Goal: Task Accomplishment & Management: Use online tool/utility

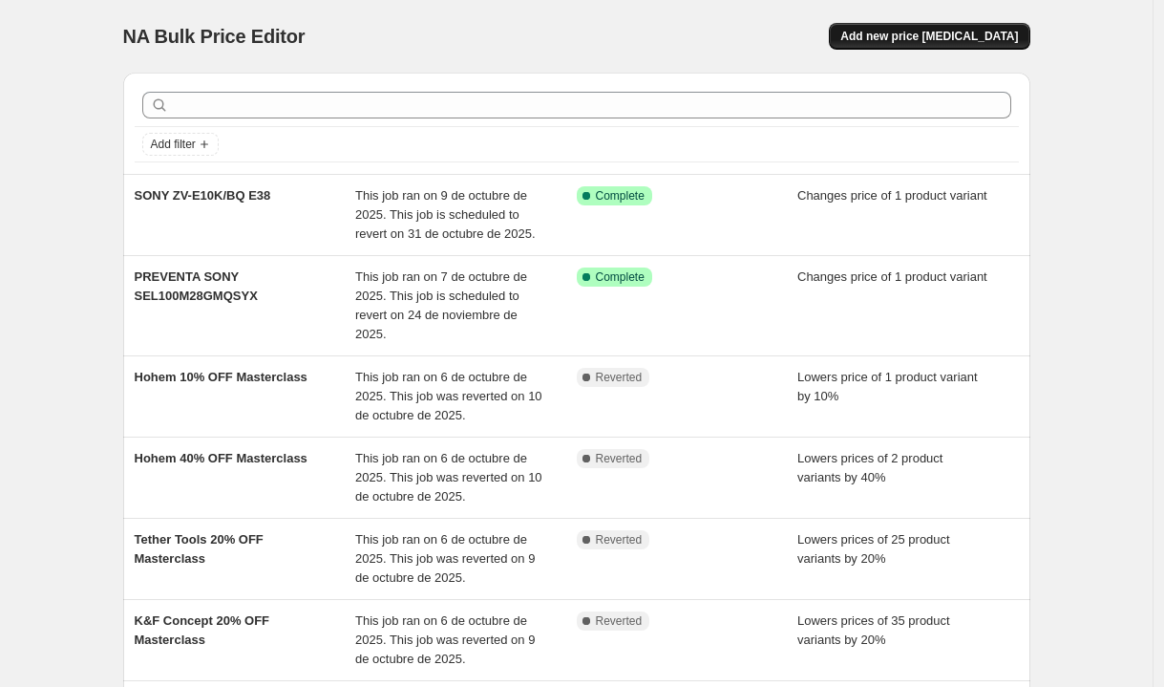
click at [943, 41] on span "Add new price [MEDICAL_DATA]" at bounding box center [929, 36] width 178 height 15
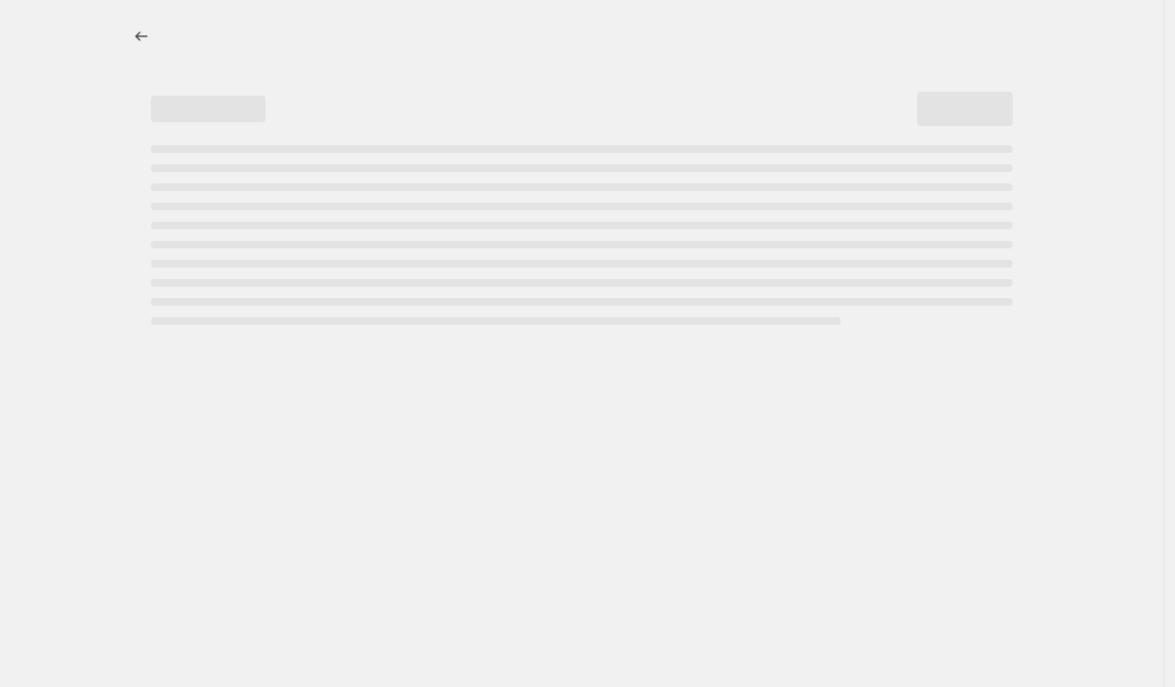
select select "percentage"
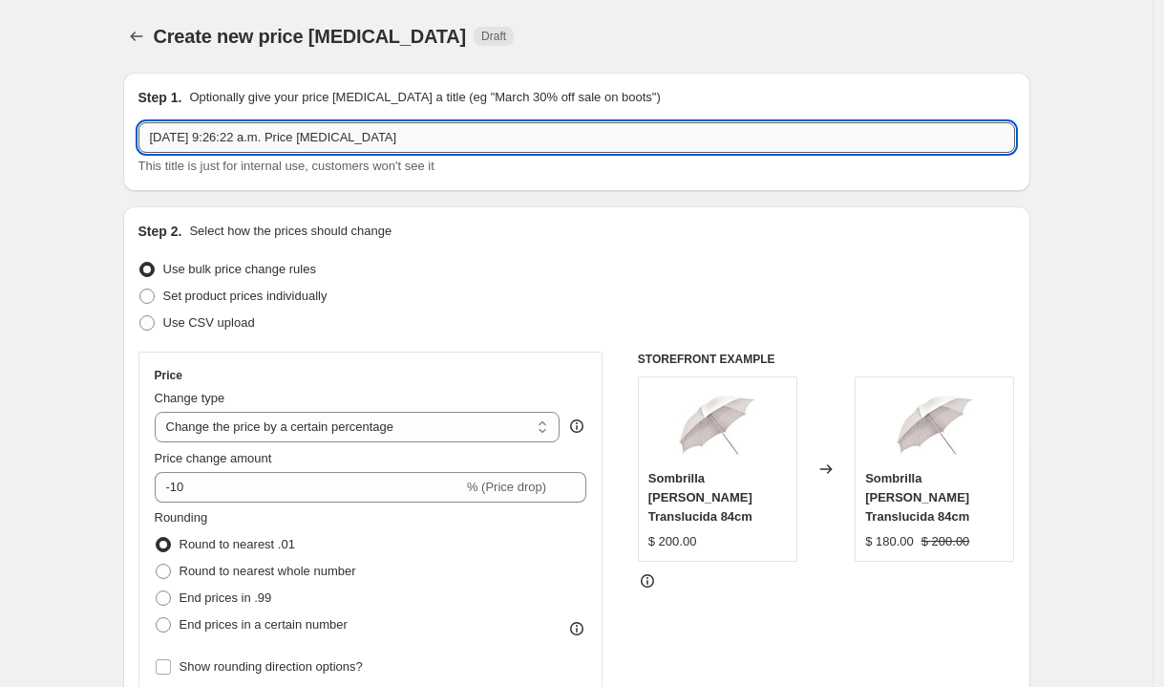
click at [436, 146] on input "[DATE] 9:26:22 a.m. Price [MEDICAL_DATA]" at bounding box center [576, 137] width 877 height 31
type input "Canon 18 octubre al 6 de noviembre"
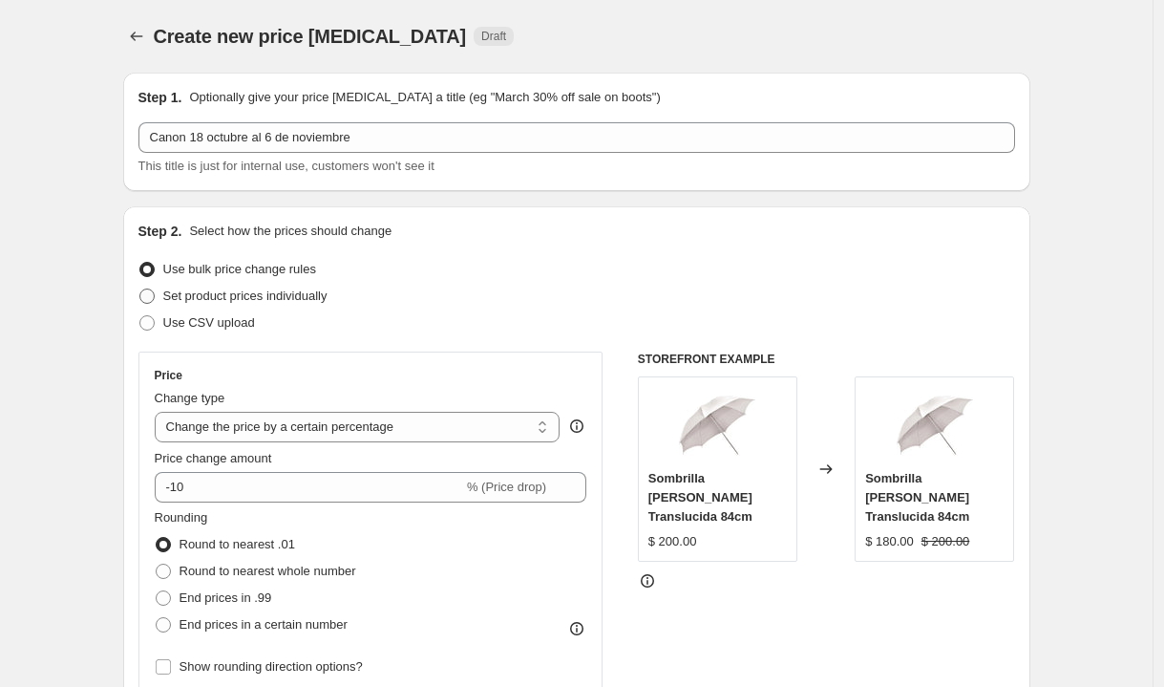
click at [149, 299] on span at bounding box center [146, 295] width 15 height 15
click at [140, 289] on input "Set product prices individually" at bounding box center [139, 288] width 1 height 1
radio input "true"
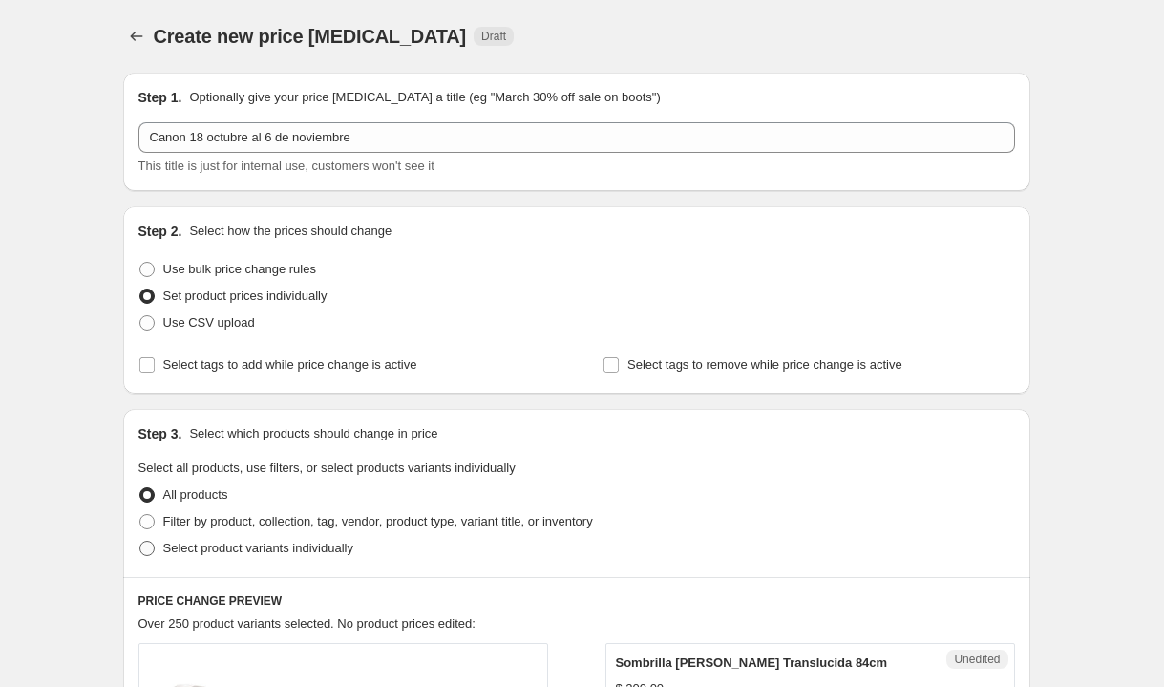
click at [155, 549] on span at bounding box center [146, 548] width 15 height 15
click at [140, 542] on input "Select product variants individually" at bounding box center [139, 541] width 1 height 1
radio input "true"
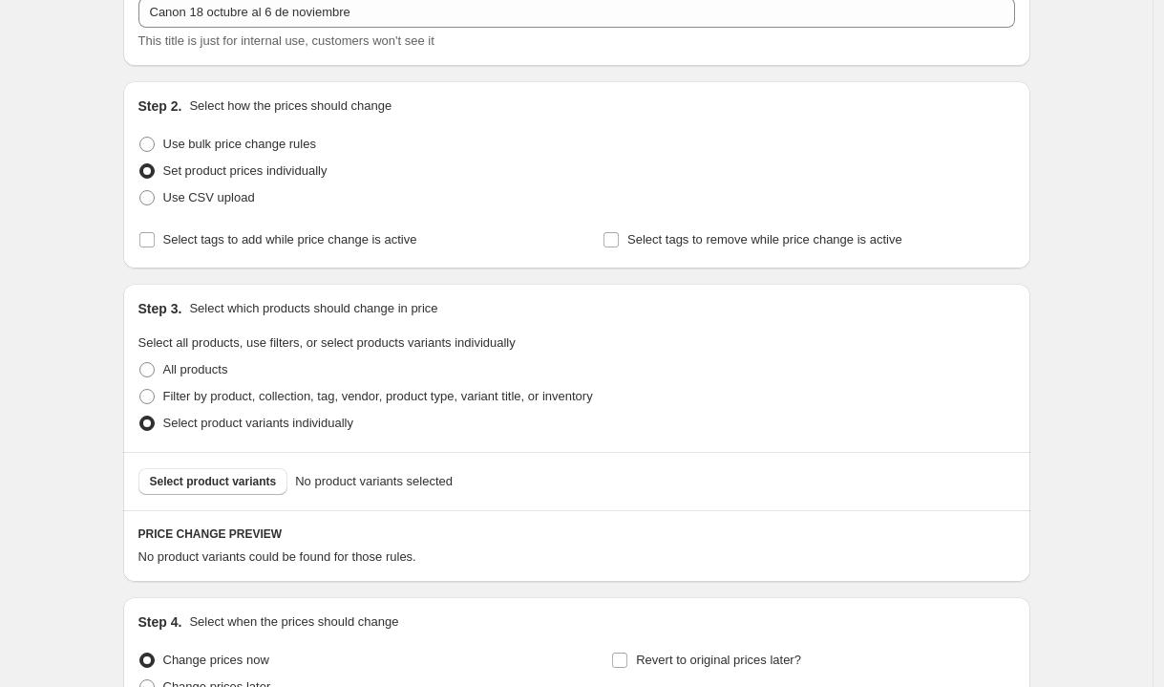
scroll to position [199, 0]
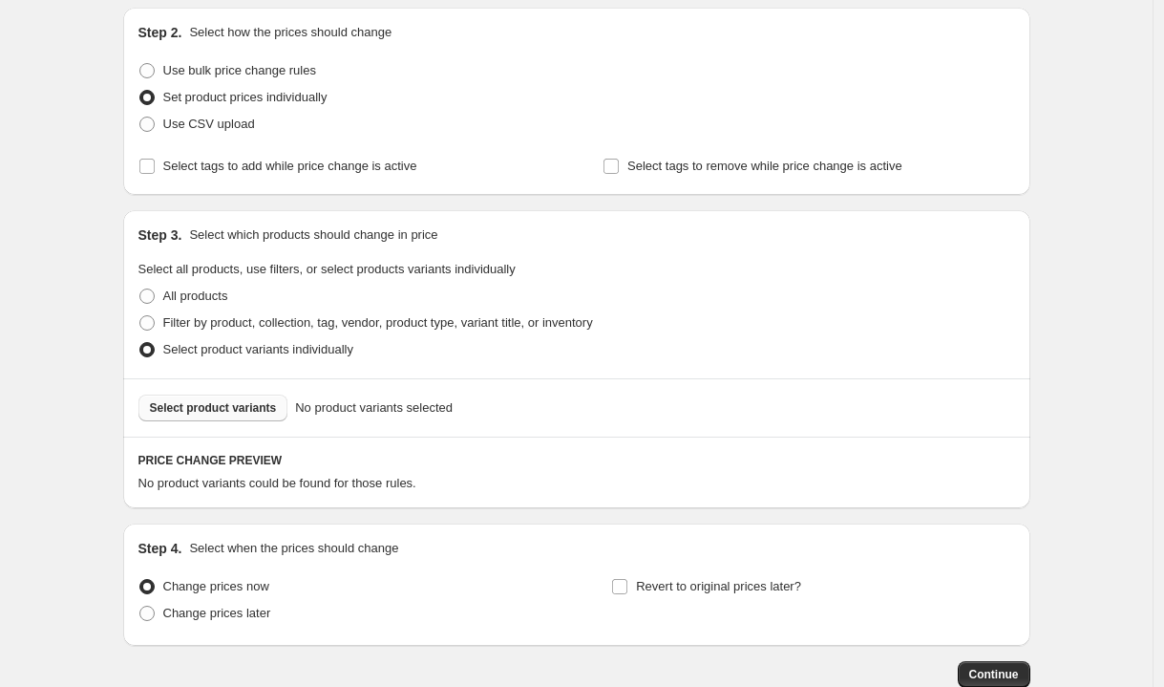
click at [222, 415] on button "Select product variants" at bounding box center [213, 407] width 150 height 27
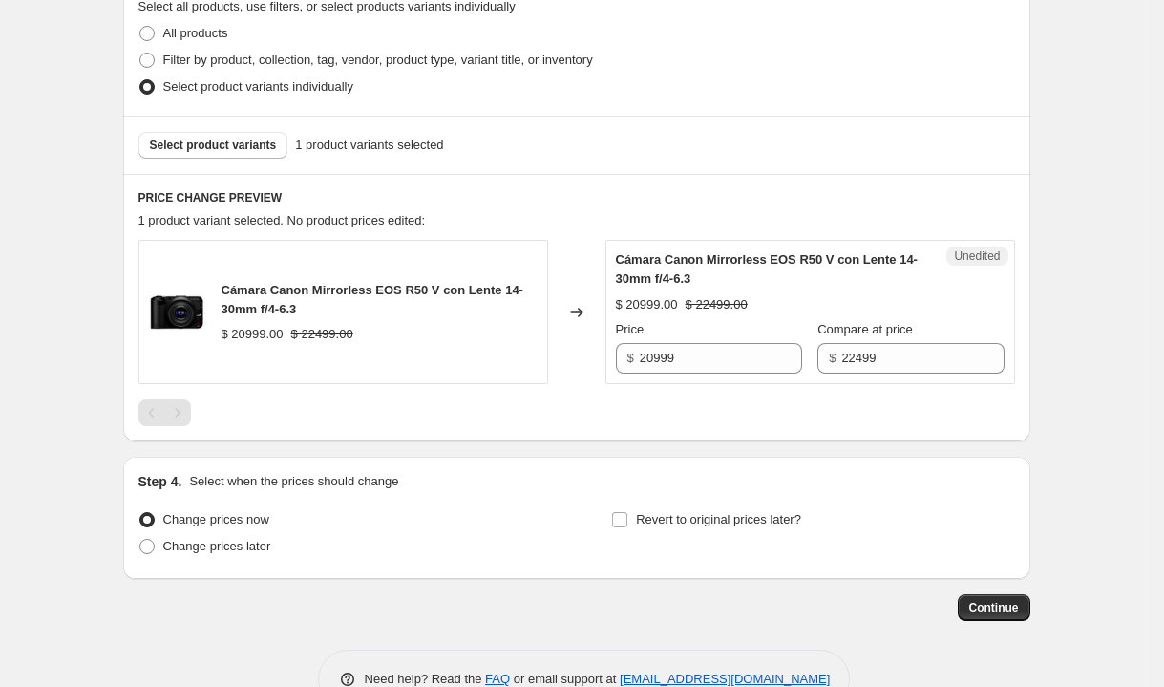
scroll to position [472, 0]
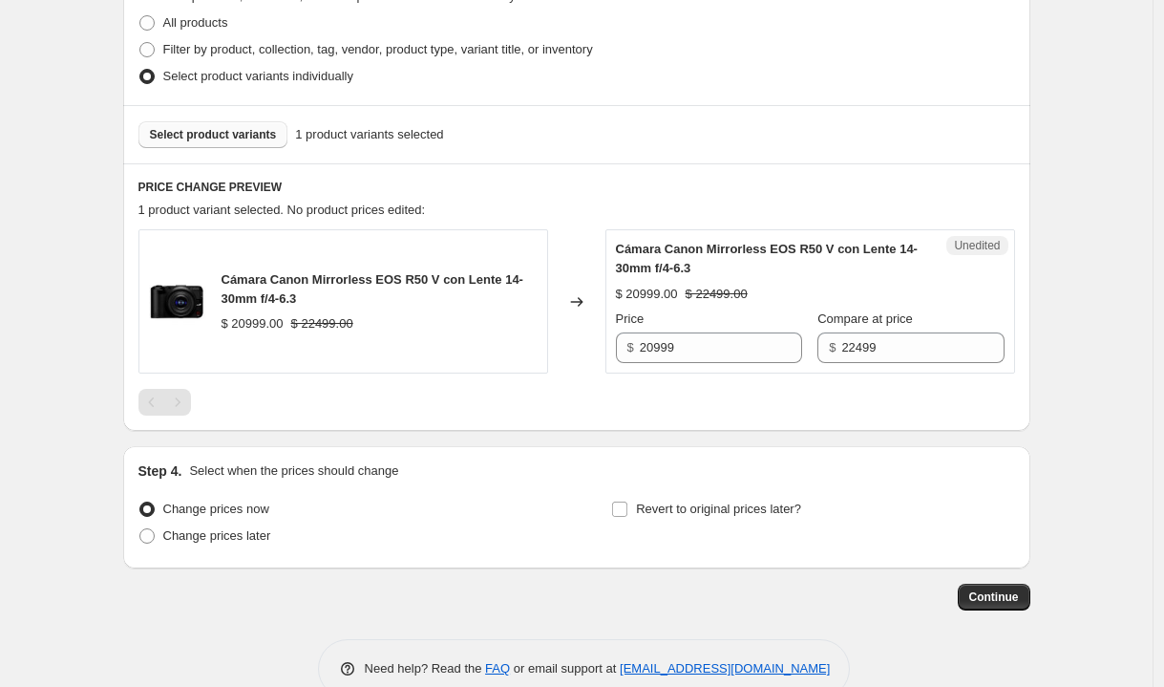
click at [261, 137] on span "Select product variants" at bounding box center [213, 134] width 127 height 15
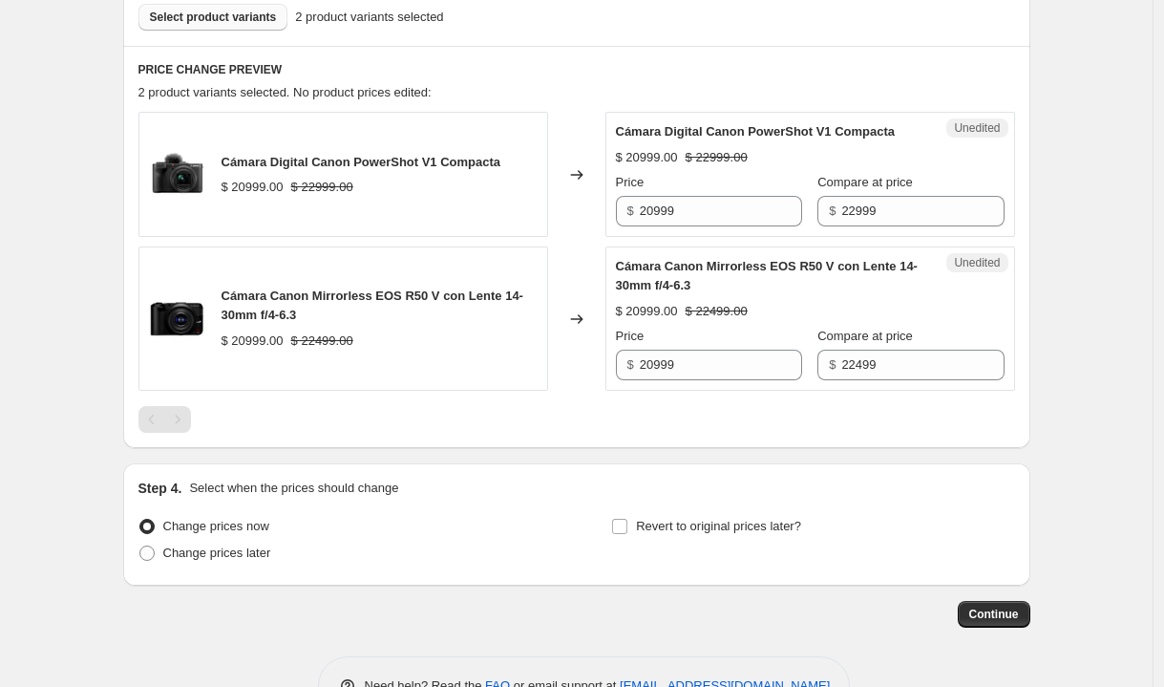
scroll to position [596, 0]
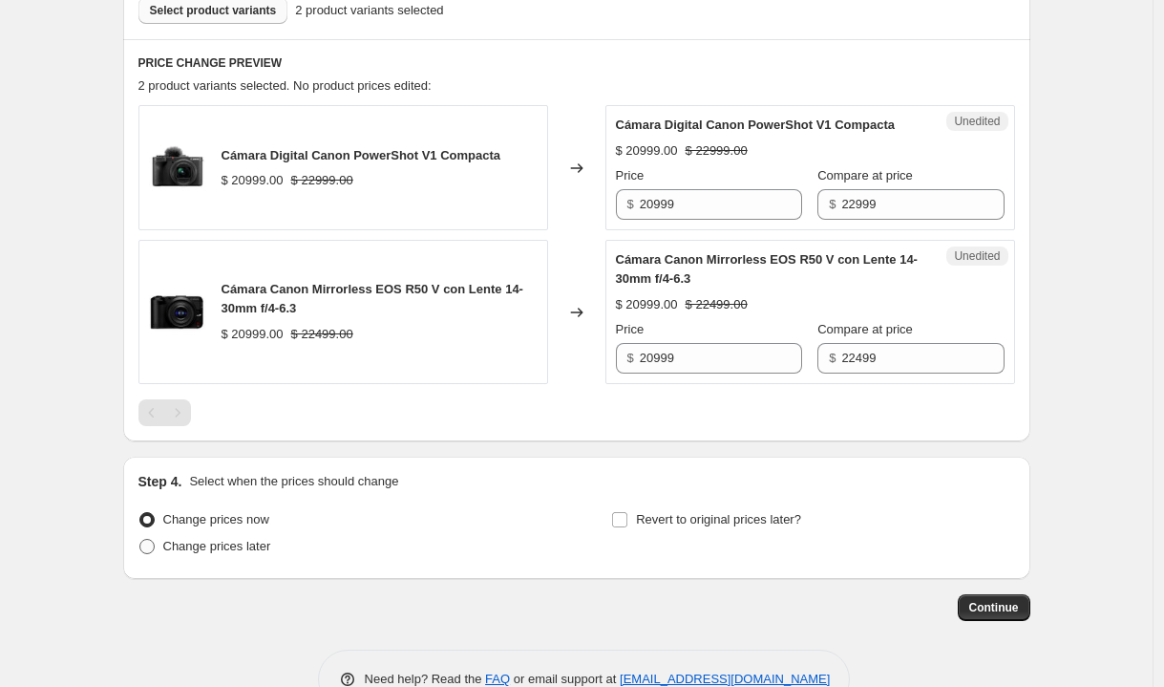
click at [155, 554] on span at bounding box center [146, 546] width 15 height 15
click at [140, 540] on input "Change prices later" at bounding box center [139, 539] width 1 height 1
radio input "true"
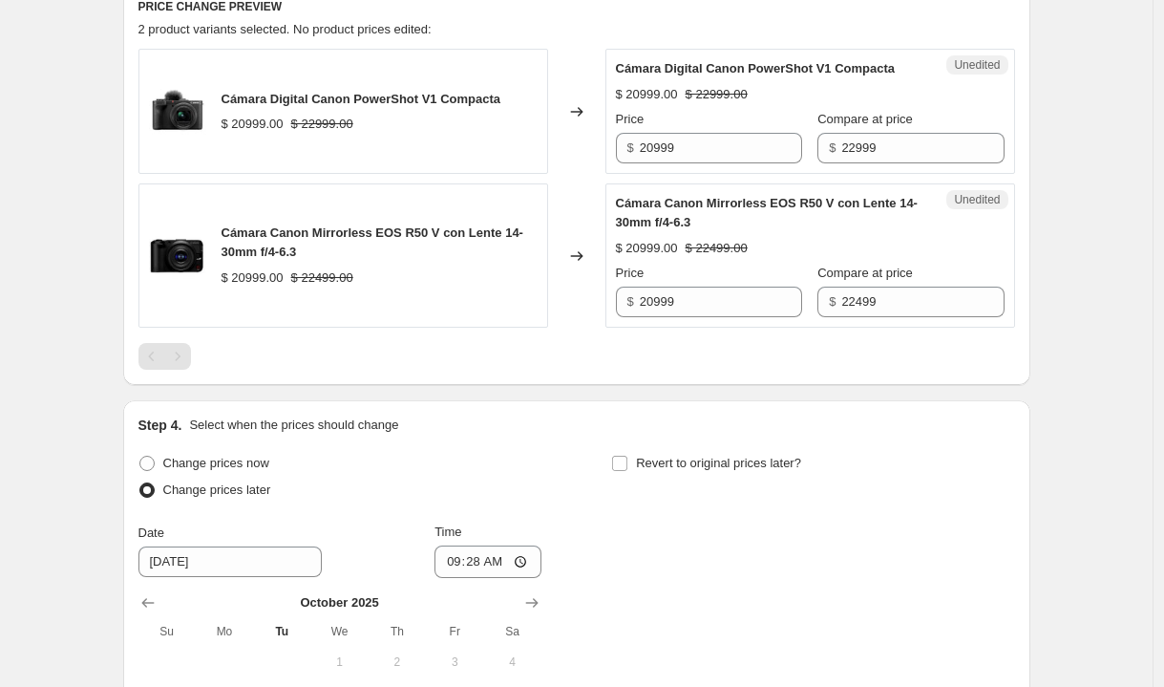
scroll to position [748, 0]
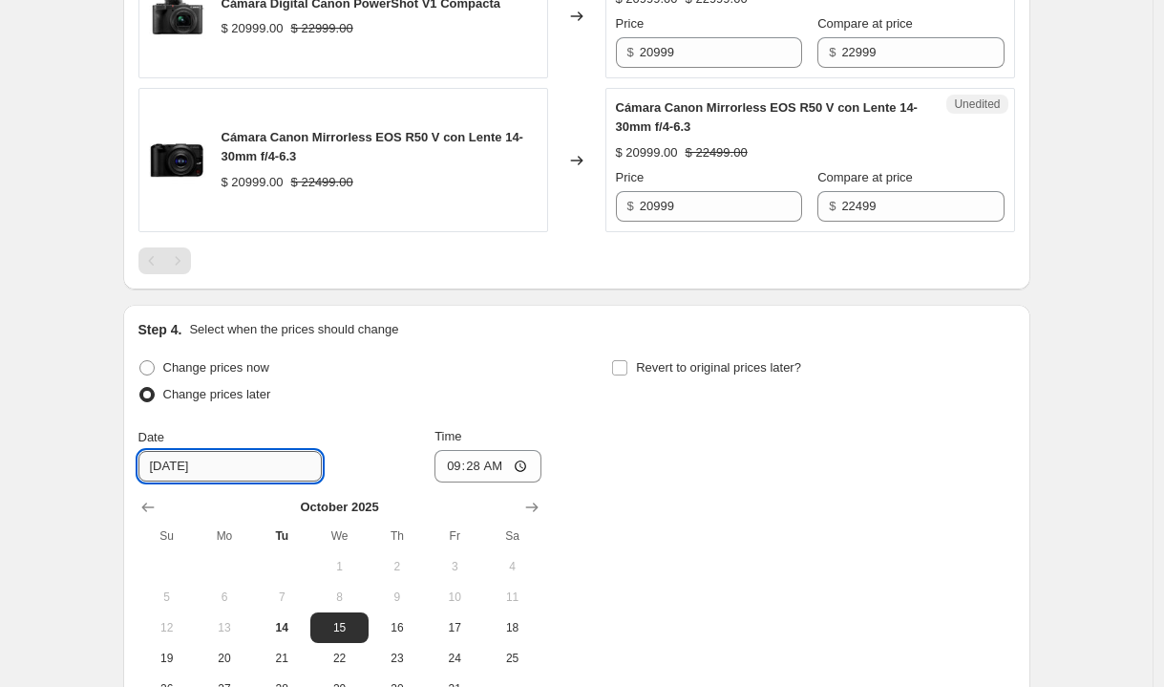
click at [244, 481] on input "[DATE]" at bounding box center [229, 466] width 183 height 31
click at [240, 481] on input "[DATE]" at bounding box center [229, 466] width 183 height 31
click at [527, 635] on span "18" at bounding box center [512, 627] width 42 height 15
type input "[DATE]"
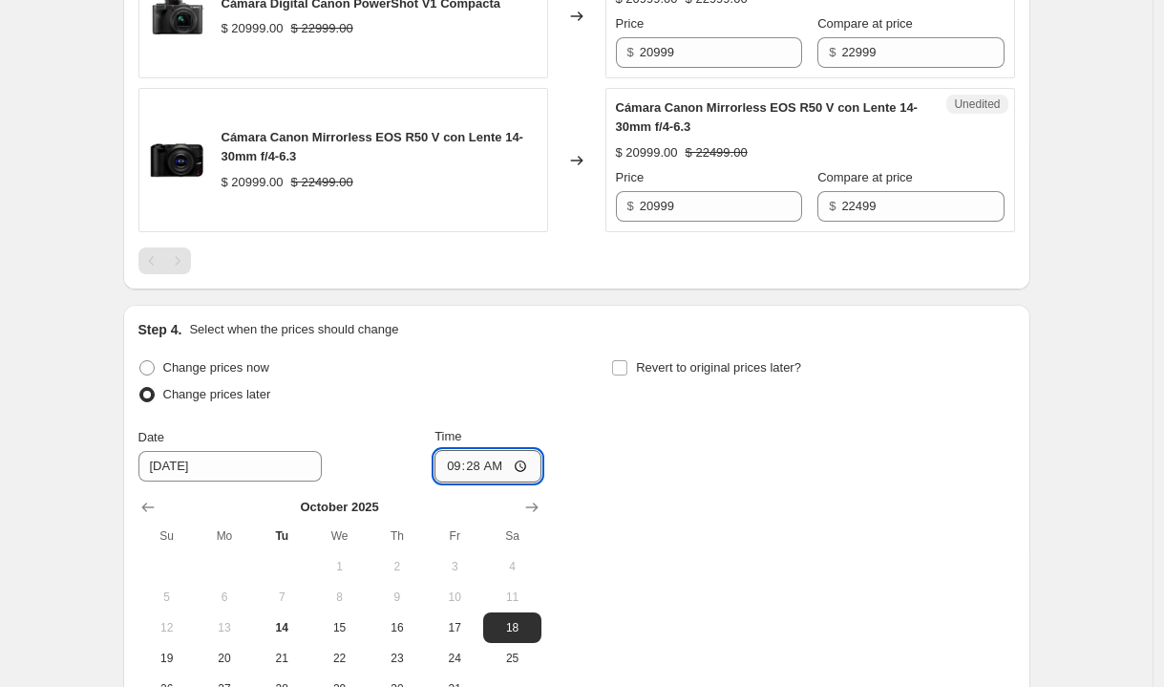
click at [454, 482] on input "09:28" at bounding box center [488, 466] width 107 height 32
click at [476, 482] on input "09:28" at bounding box center [488, 466] width 107 height 32
click at [526, 482] on input "09:28" at bounding box center [488, 466] width 107 height 32
type input "00:00"
click at [599, 476] on div "Change prices now Change prices later Date [DATE] Time 00:00 [DATE] Su Mo Tu We…" at bounding box center [576, 529] width 877 height 350
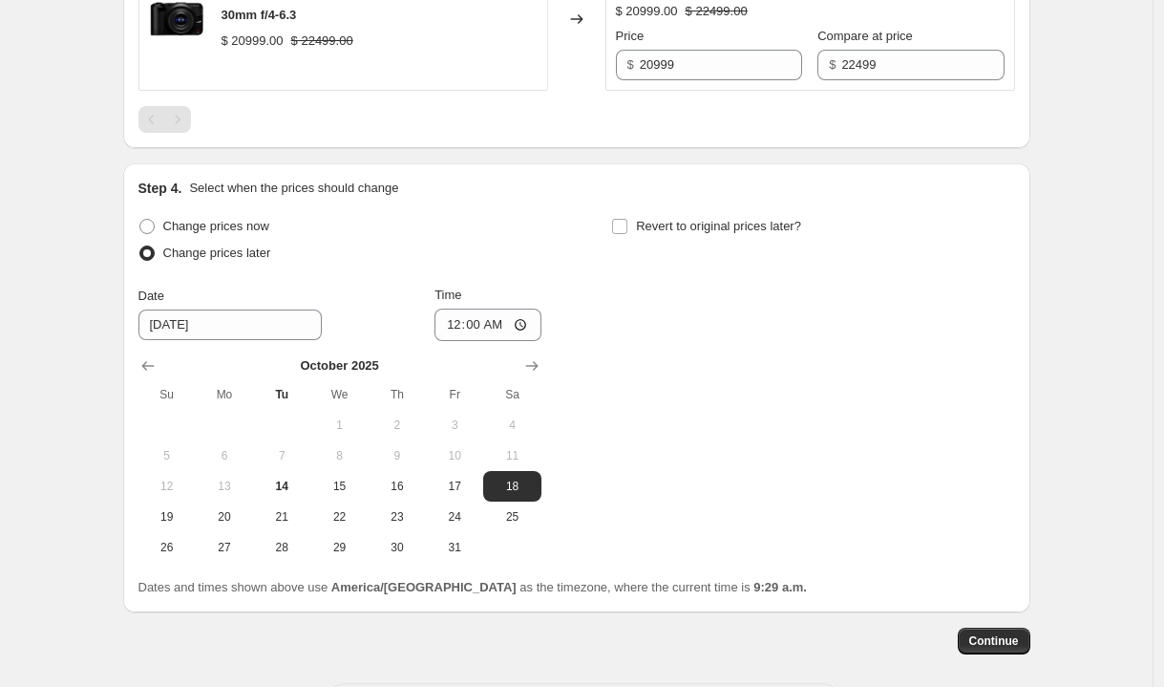
scroll to position [892, 0]
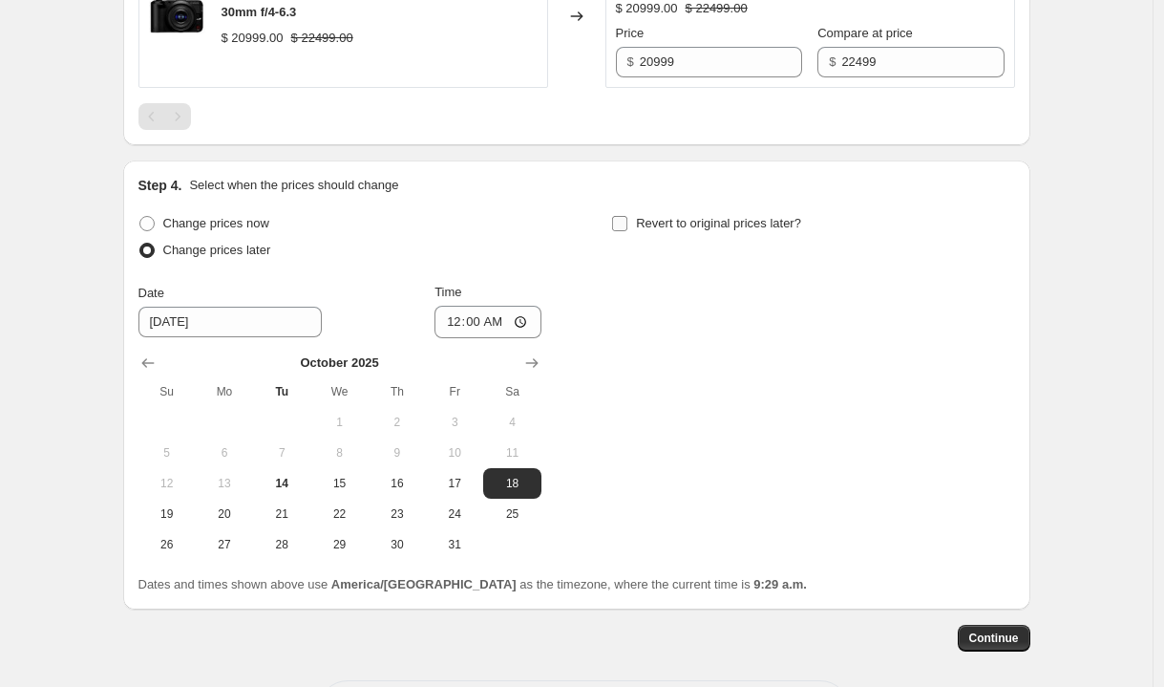
click at [626, 231] on input "Revert to original prices later?" at bounding box center [619, 223] width 15 height 15
checkbox input "true"
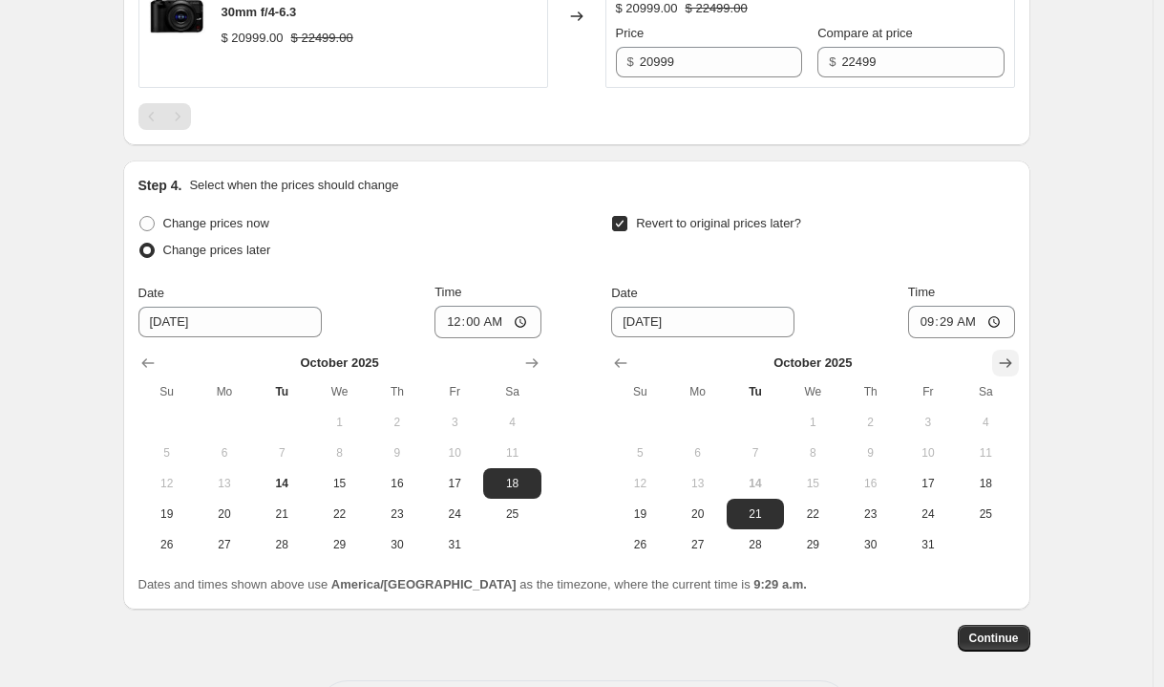
click at [1015, 372] on icon "Show next month, November 2025" at bounding box center [1005, 362] width 19 height 19
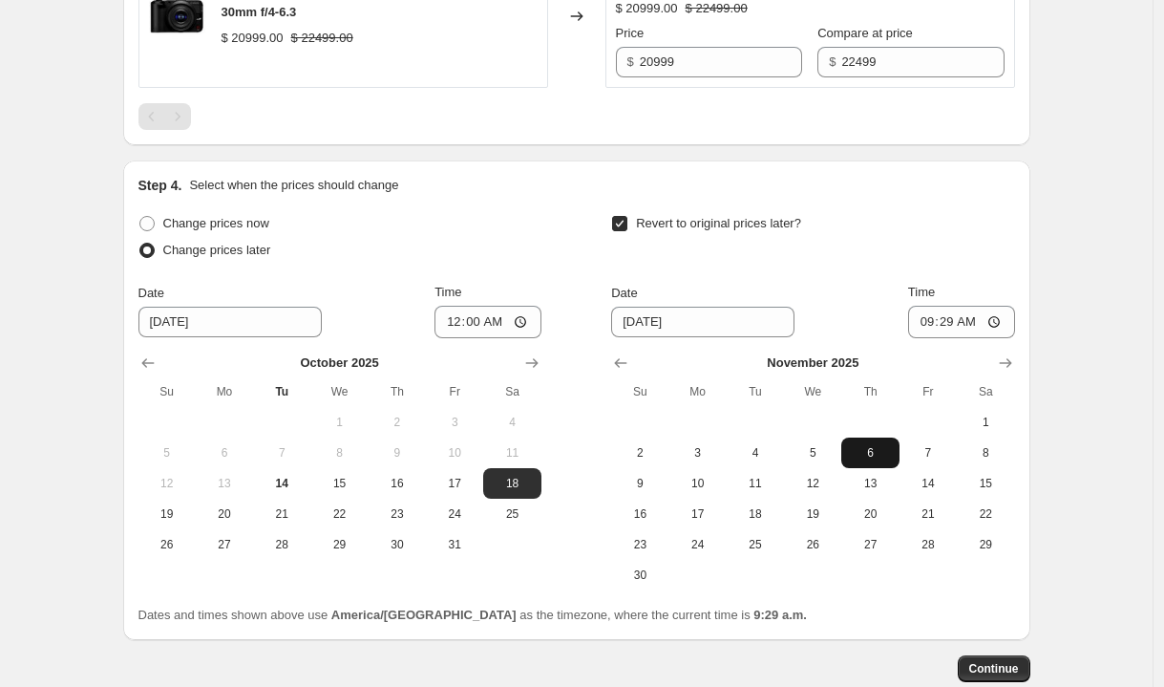
click at [873, 468] on button "6" at bounding box center [869, 452] width 57 height 31
type input "[DATE]"
click at [961, 338] on input "09:29" at bounding box center [961, 322] width 107 height 32
click at [921, 337] on input "09:29" at bounding box center [961, 322] width 107 height 32
type input "23:59"
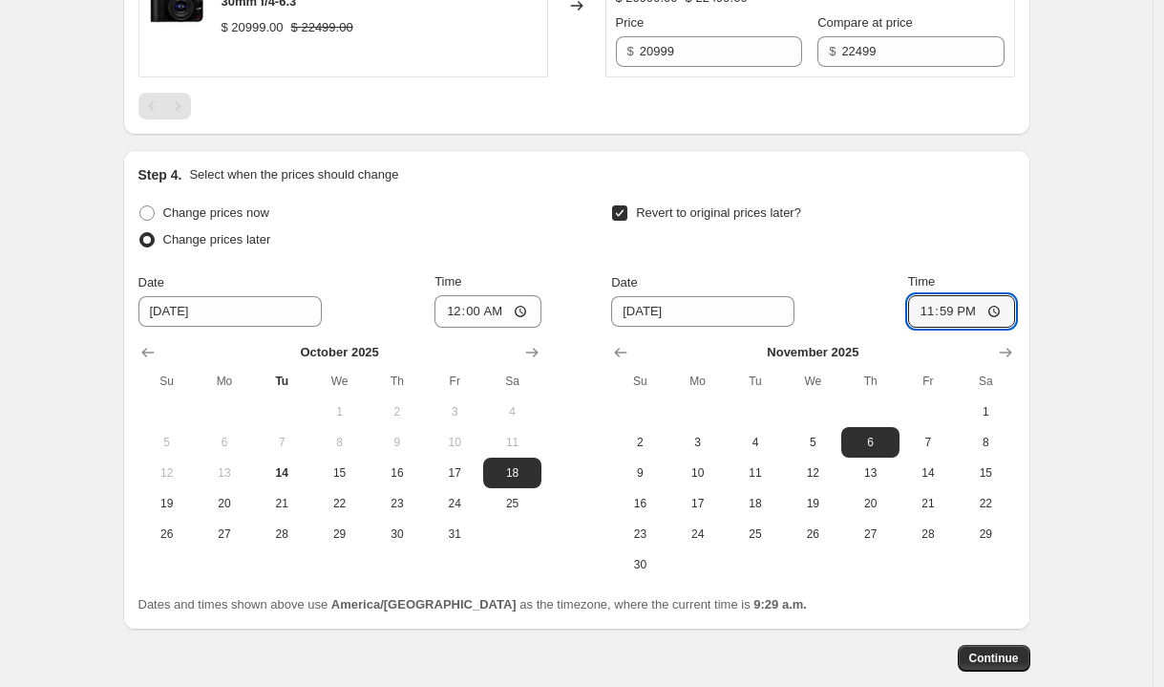
scroll to position [968, 0]
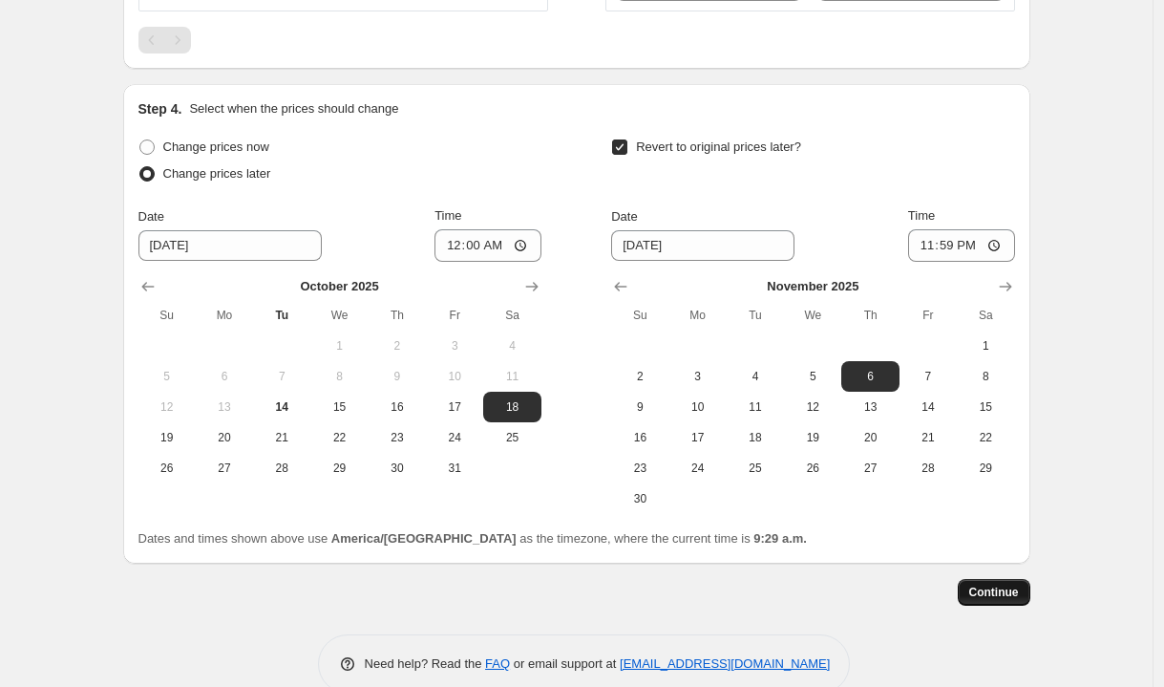
click at [1009, 600] on span "Continue" at bounding box center [994, 592] width 50 height 15
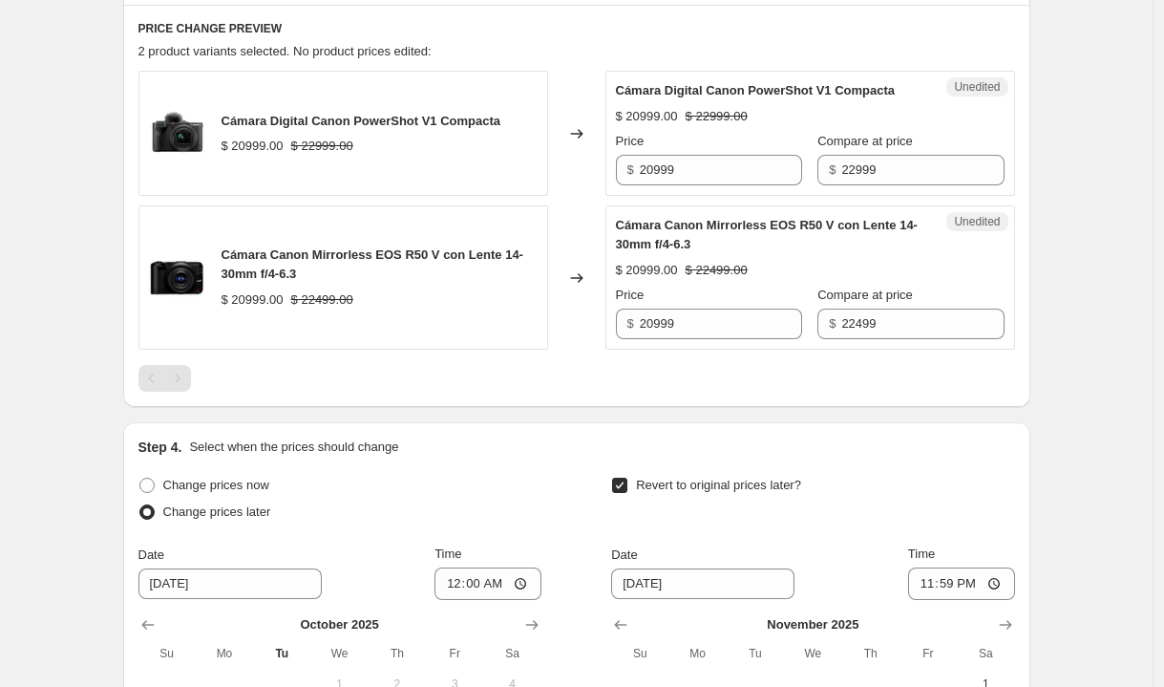
scroll to position [737, 0]
click at [698, 185] on input "20999" at bounding box center [721, 170] width 162 height 31
click at [699, 336] on input "20999" at bounding box center [721, 323] width 162 height 31
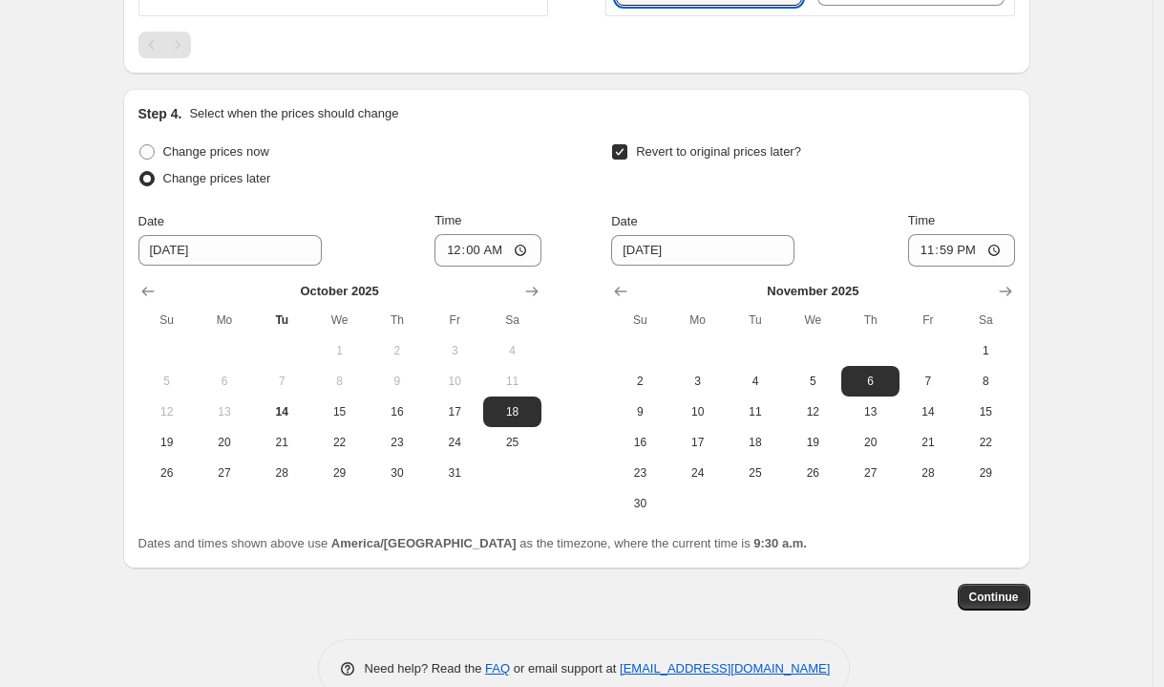
scroll to position [1130, 0]
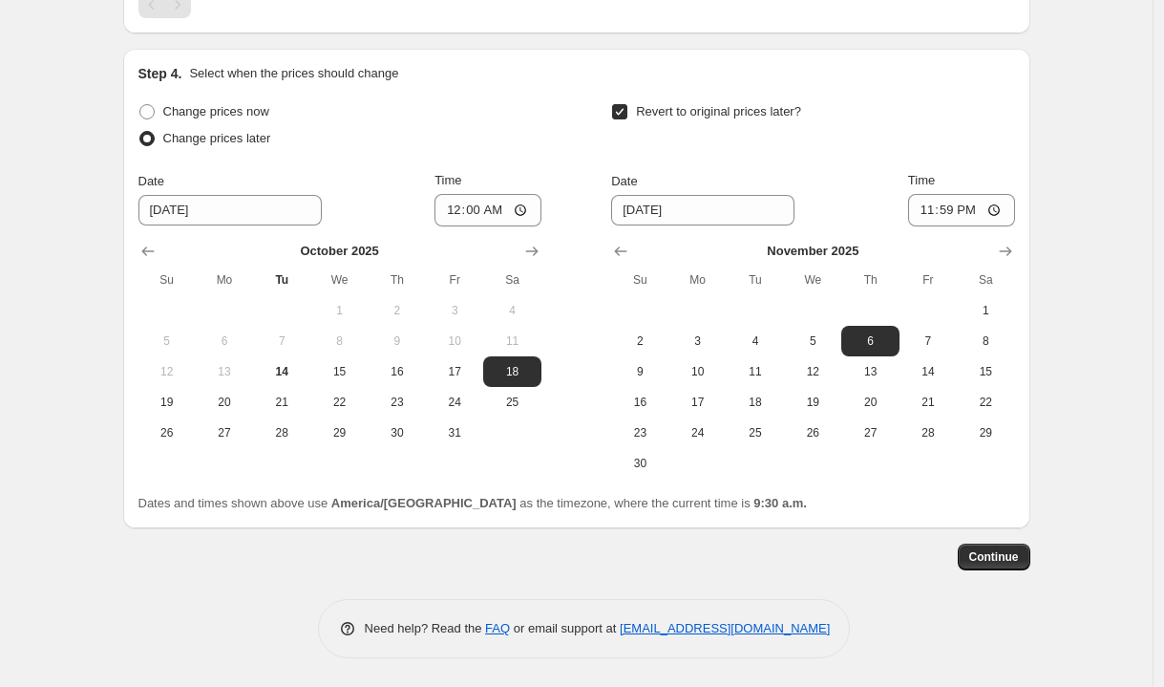
click at [1016, 564] on button "Continue" at bounding box center [994, 556] width 73 height 27
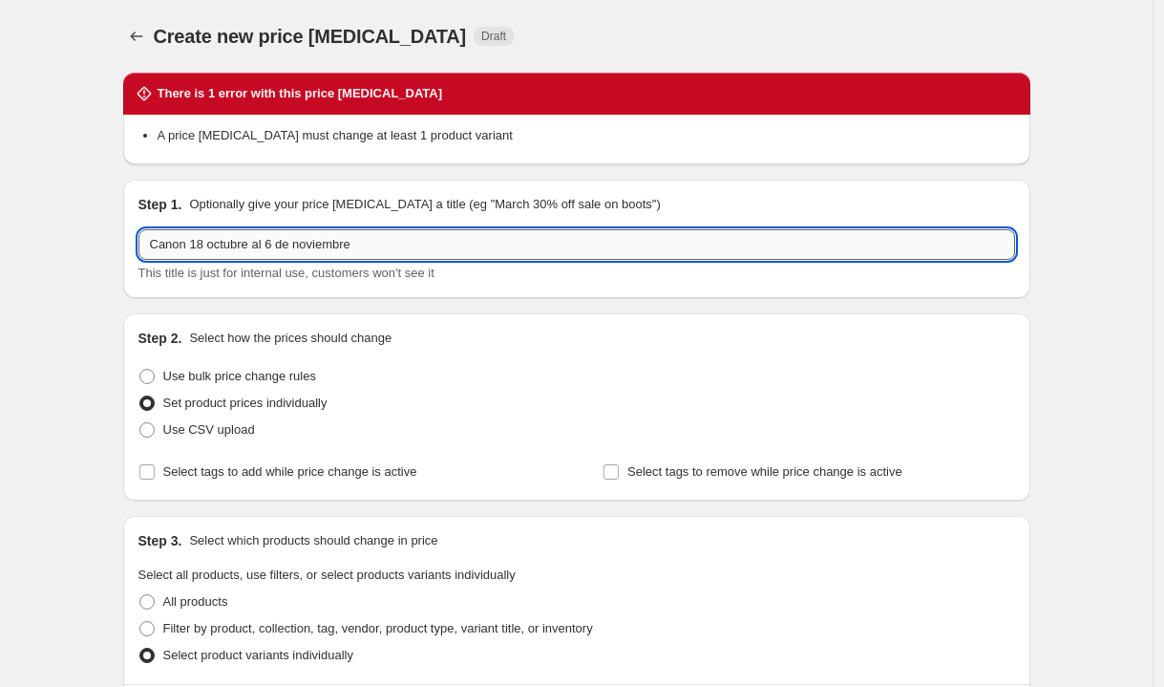
drag, startPoint x: 379, startPoint y: 248, endPoint x: 144, endPoint y: 237, distance: 235.2
click at [144, 237] on input "Canon 18 octubre al 6 de noviembre" at bounding box center [576, 244] width 877 height 31
